Goal: Task Accomplishment & Management: Manage account settings

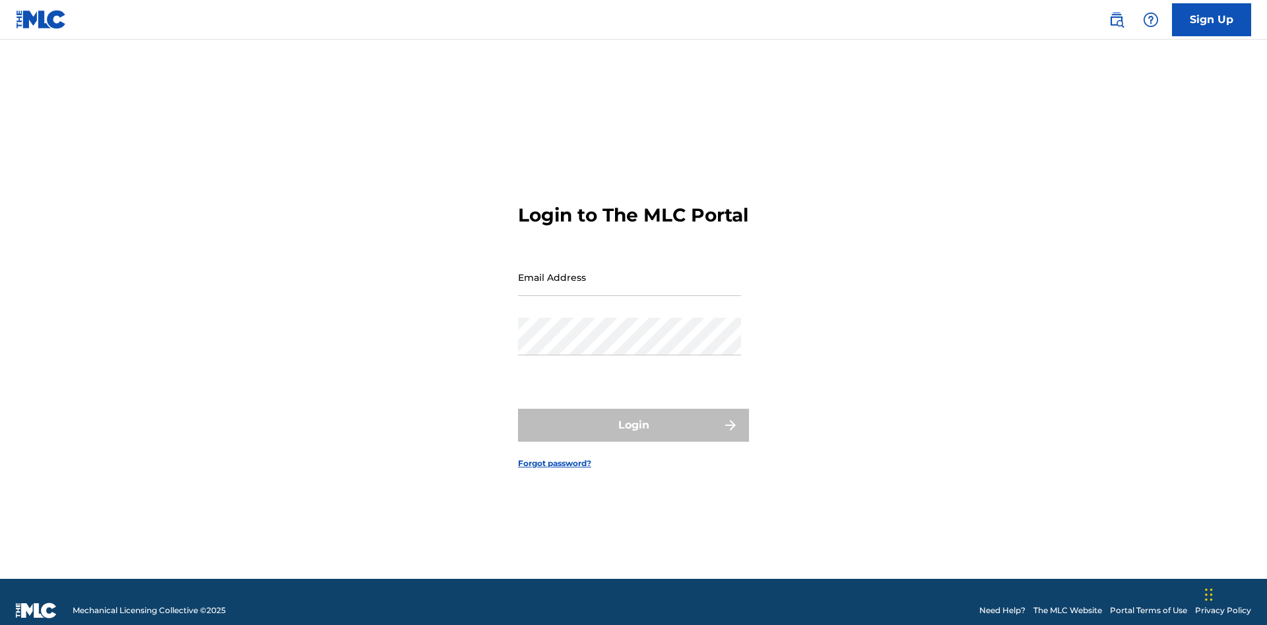
scroll to position [17, 0]
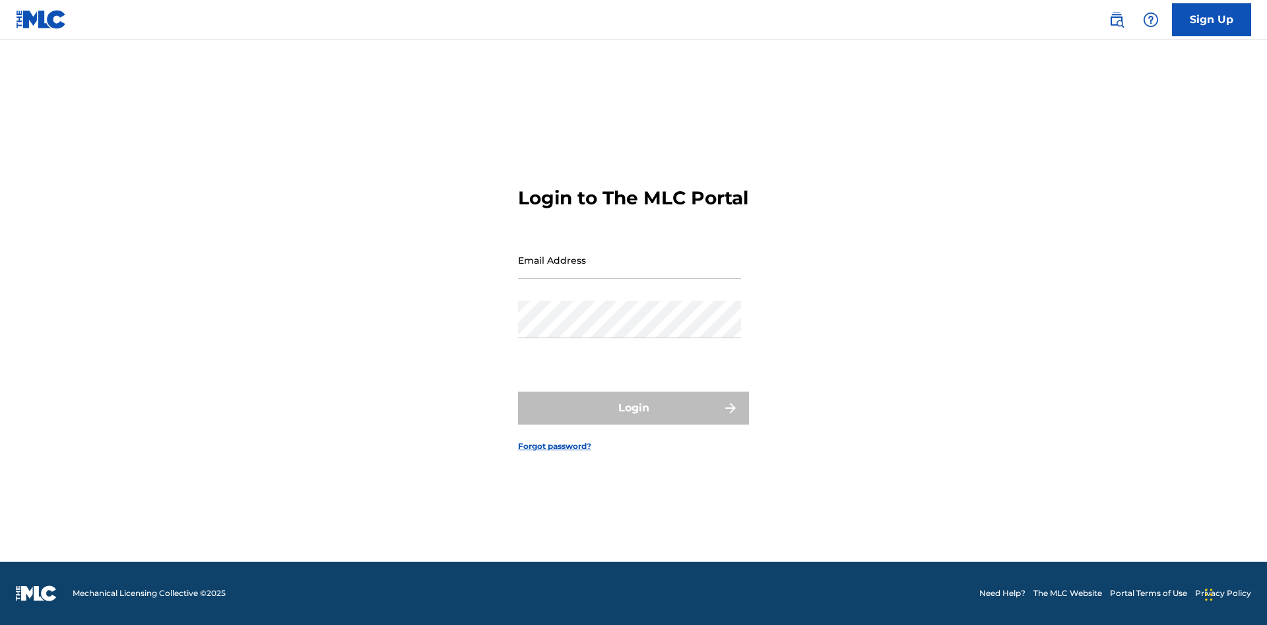
click at [629, 271] on input "Email Address" at bounding box center [629, 260] width 223 height 38
type input "[PERSON_NAME][EMAIL_ADDRESS][PERSON_NAME][DOMAIN_NAME]"
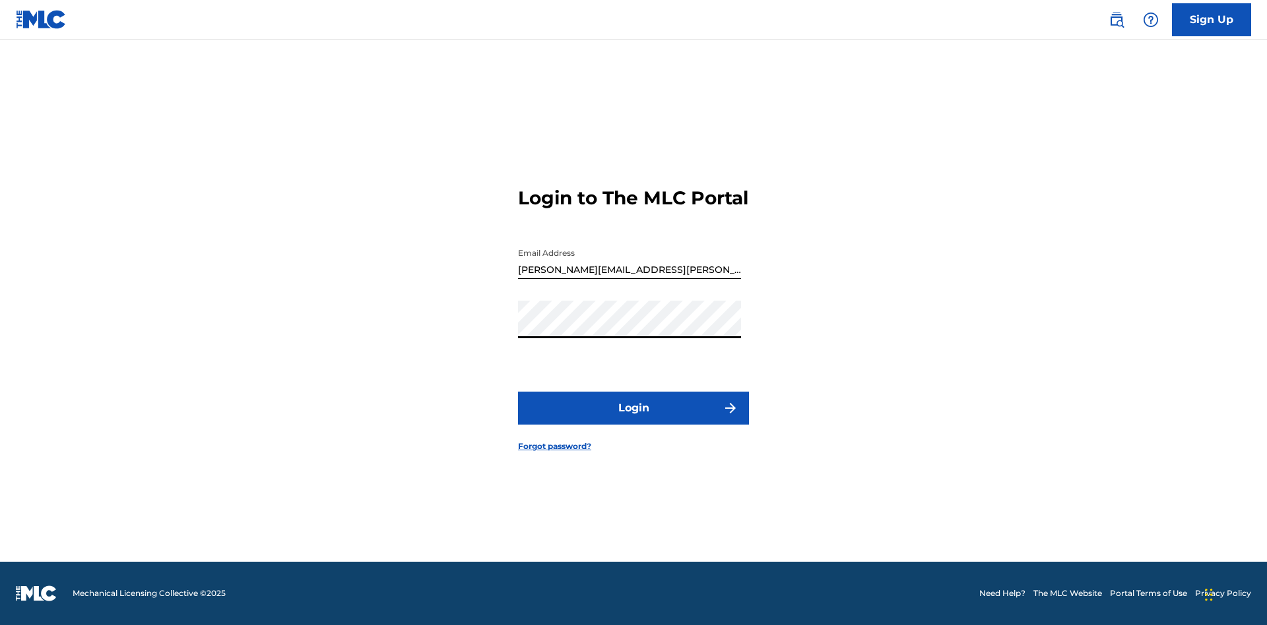
click at [633, 420] on button "Login" at bounding box center [633, 408] width 231 height 33
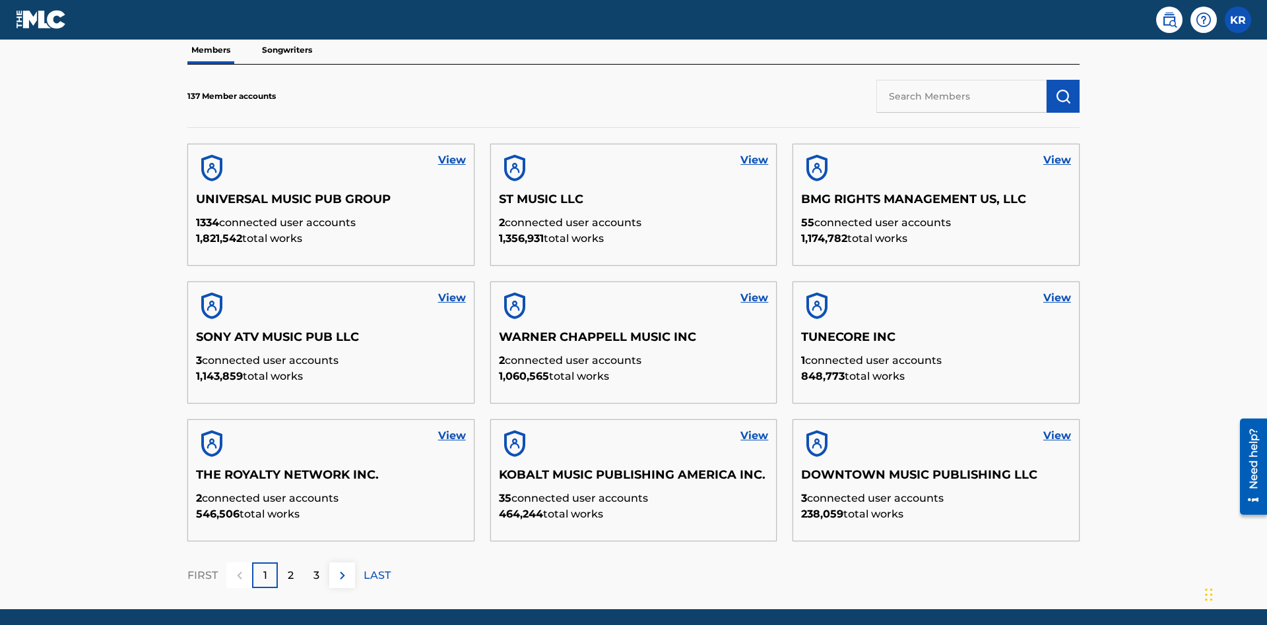
click at [961, 96] on input "text" at bounding box center [961, 96] width 170 height 33
type input "King [PERSON_NAME]"
click at [1063, 88] on img "submit" at bounding box center [1063, 96] width 16 height 16
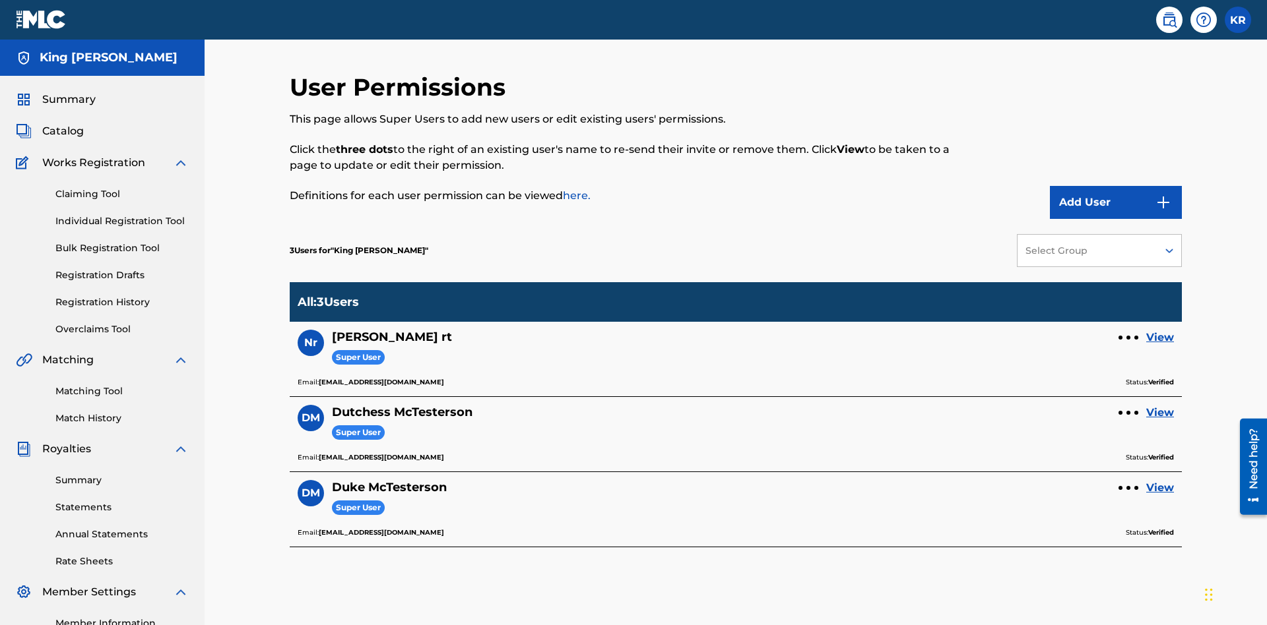
click at [1160, 405] on link "View" at bounding box center [1160, 413] width 28 height 16
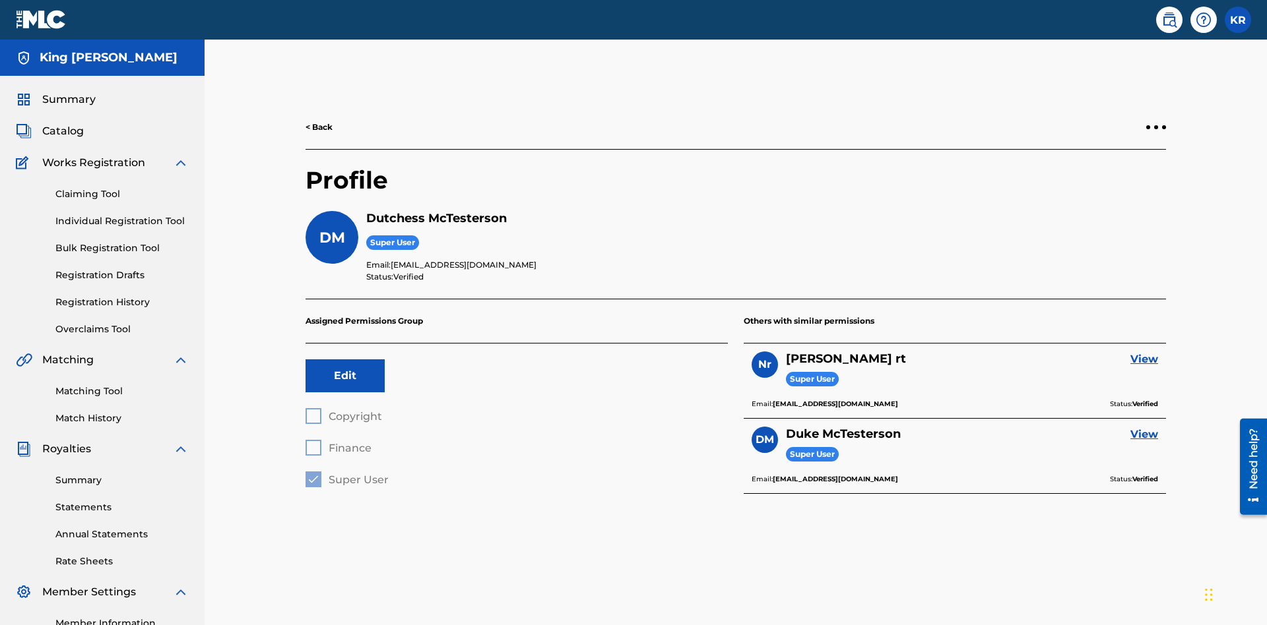
click at [345, 360] on button "Edit" at bounding box center [344, 376] width 79 height 33
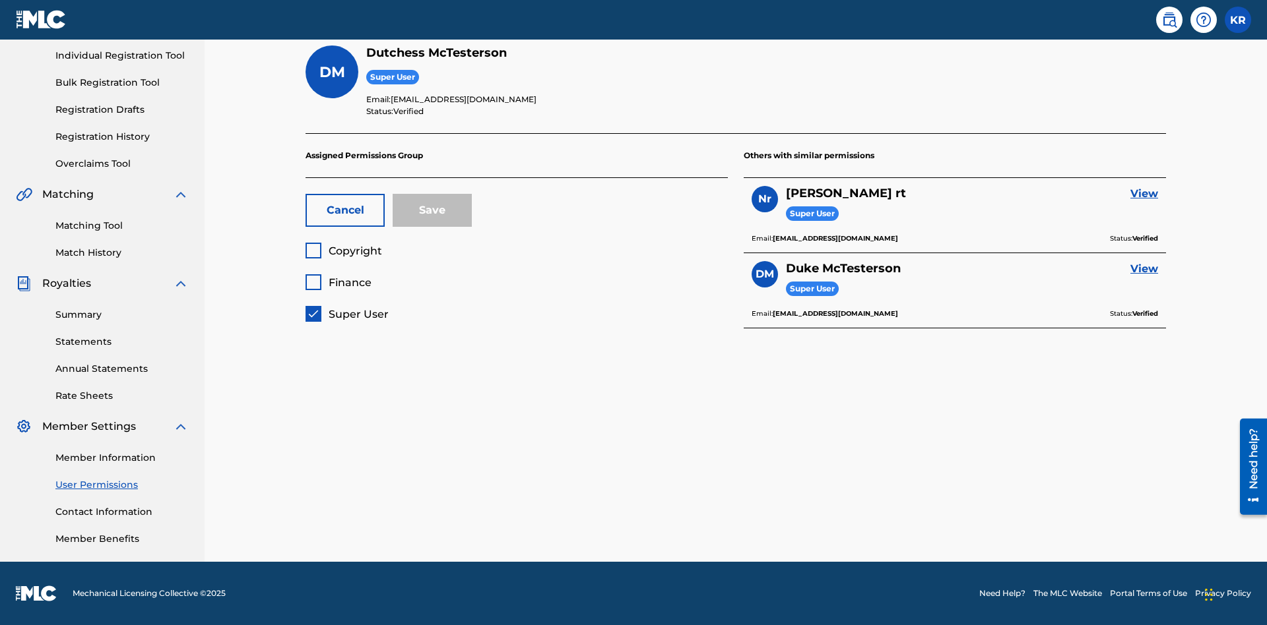
click at [346, 314] on span "Super User" at bounding box center [359, 314] width 60 height 13
